Goal: Information Seeking & Learning: Learn about a topic

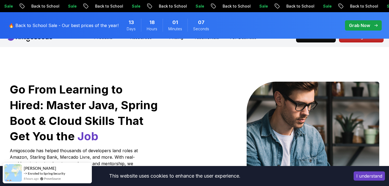
scroll to position [10, 0]
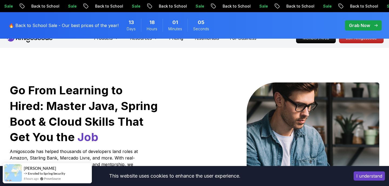
click at [370, 179] on button "I understand" at bounding box center [369, 175] width 31 height 9
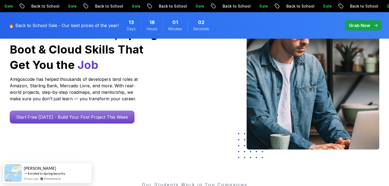
scroll to position [0, 0]
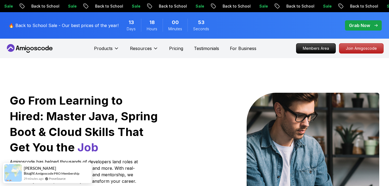
click at [175, 46] on p "Pricing" at bounding box center [176, 48] width 14 height 6
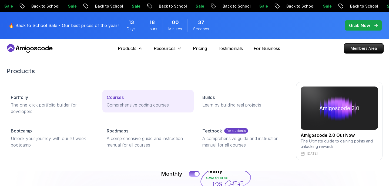
click at [122, 98] on p "Courses" at bounding box center [115, 97] width 17 height 6
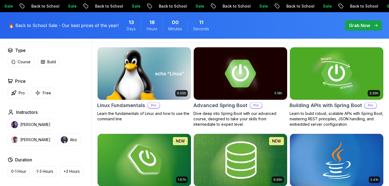
scroll to position [161, 0]
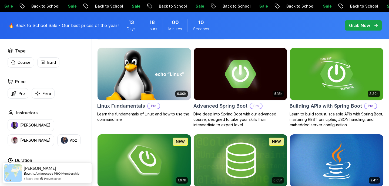
click at [344, 74] on img at bounding box center [337, 73] width 98 height 55
